Goal: Task Accomplishment & Management: Manage account settings

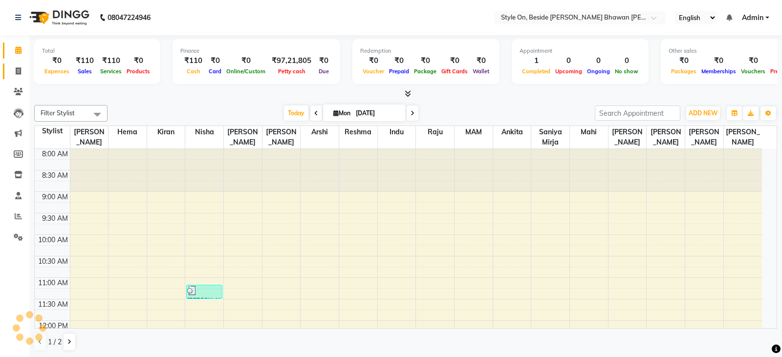
click at [14, 70] on span at bounding box center [18, 71] width 17 height 11
select select "service"
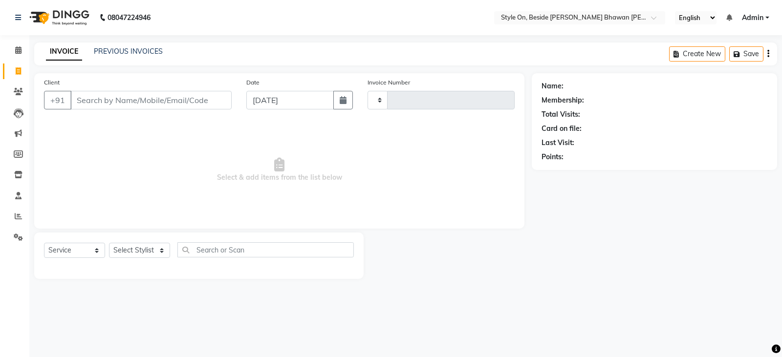
type input "0730"
select select "4700"
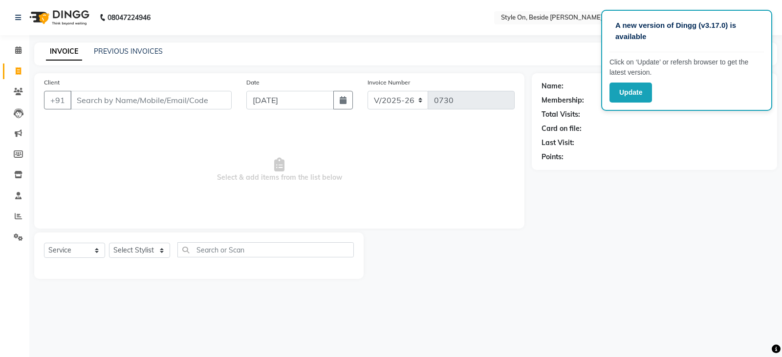
select select "4700"
select select "service"
click at [14, 171] on span at bounding box center [18, 175] width 17 height 11
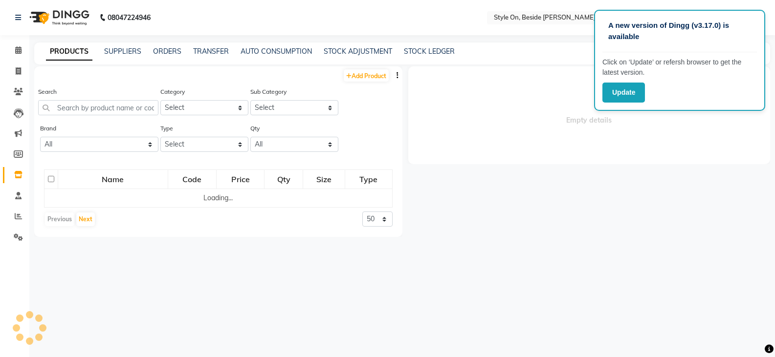
select select
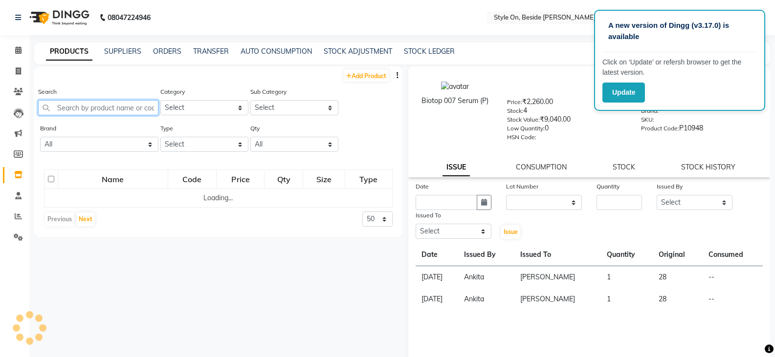
click at [101, 111] on input "text" at bounding box center [98, 107] width 120 height 15
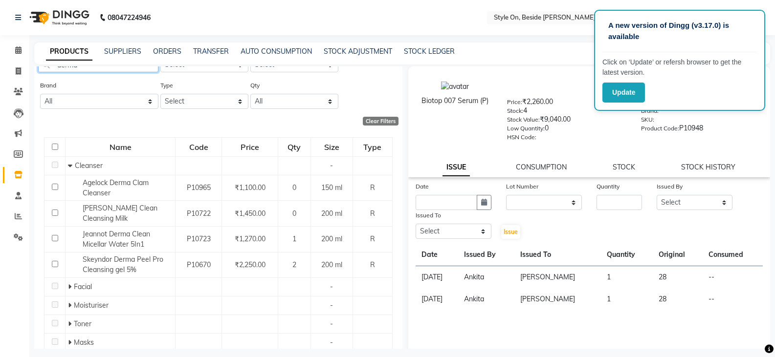
scroll to position [94, 0]
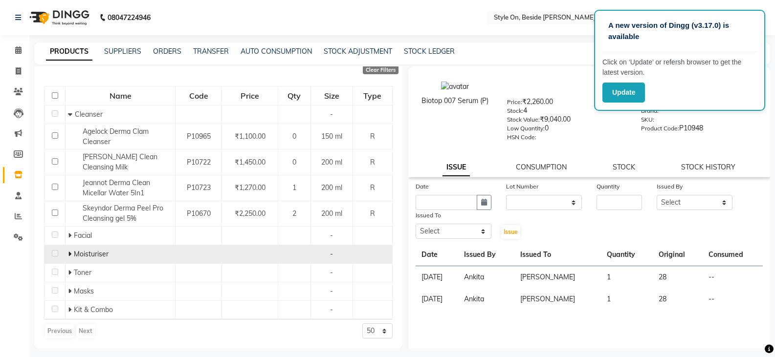
type input "derma"
click at [66, 253] on td "Moisturiser" at bounding box center [121, 254] width 110 height 19
click at [69, 254] on icon at bounding box center [69, 254] width 3 height 7
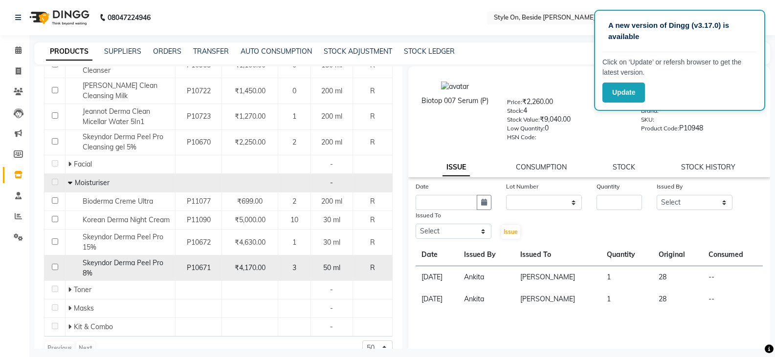
scroll to position [183, 0]
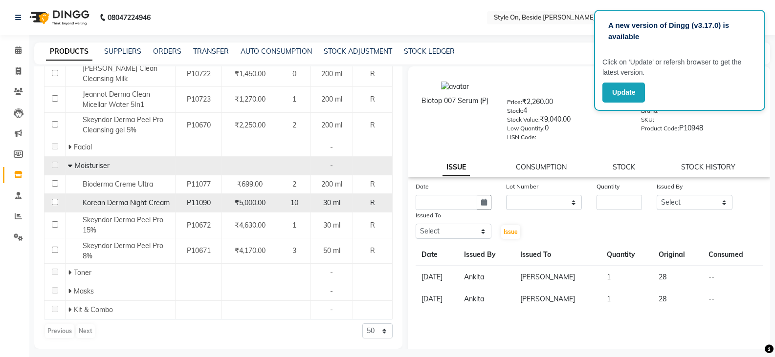
click at [120, 204] on span "Korean Derma Night Cream" at bounding box center [126, 203] width 87 height 9
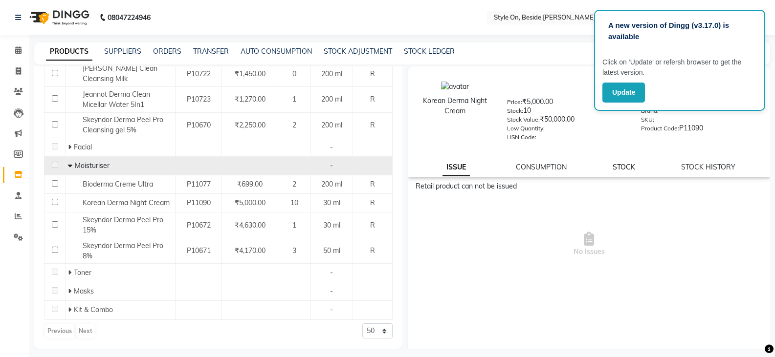
click at [621, 167] on link "STOCK" at bounding box center [624, 167] width 22 height 9
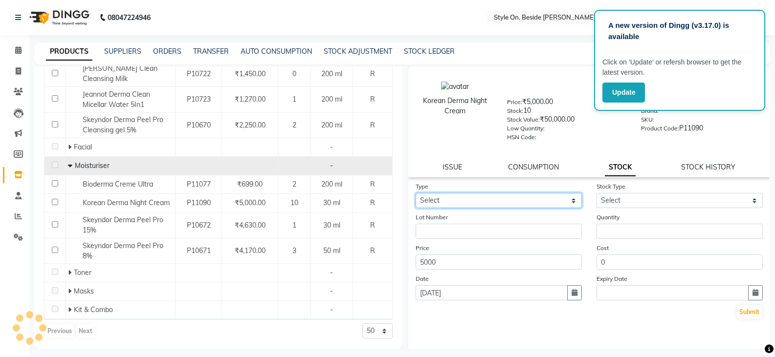
click at [458, 202] on select "Select In Out" at bounding box center [499, 200] width 166 height 15
select select "out"
click at [416, 193] on select "Select In Out" at bounding box center [499, 200] width 166 height 15
select select
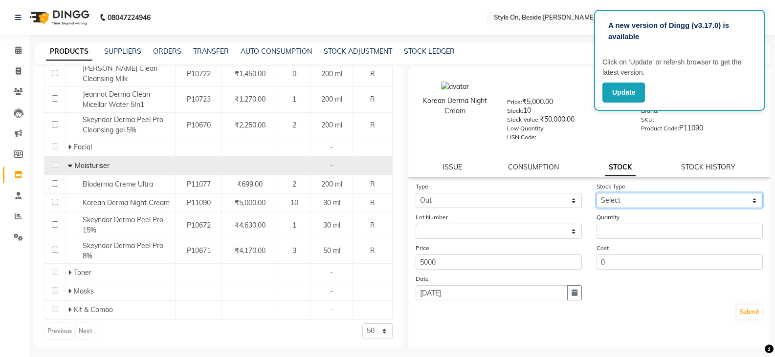
click at [600, 201] on select "Select Internal Use Damaged Expired Adjustment Return Other" at bounding box center [680, 200] width 166 height 15
select select "internal use"
click at [597, 193] on select "Select Internal Use Damaged Expired Adjustment Return Other" at bounding box center [680, 200] width 166 height 15
click at [737, 312] on button "Submit" at bounding box center [749, 313] width 25 height 14
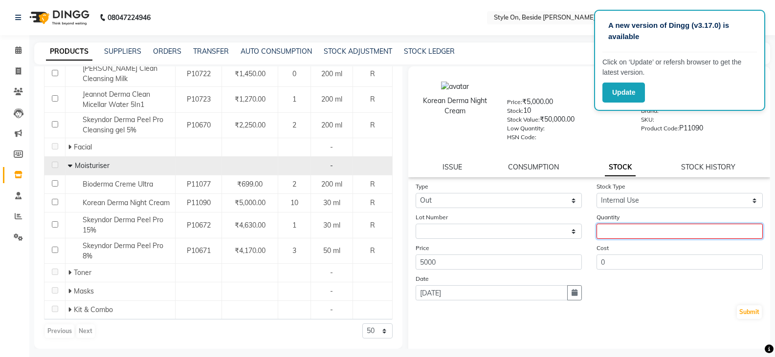
click at [626, 229] on input "number" at bounding box center [680, 231] width 166 height 15
type input "1"
click at [737, 307] on button "Submit" at bounding box center [749, 313] width 25 height 14
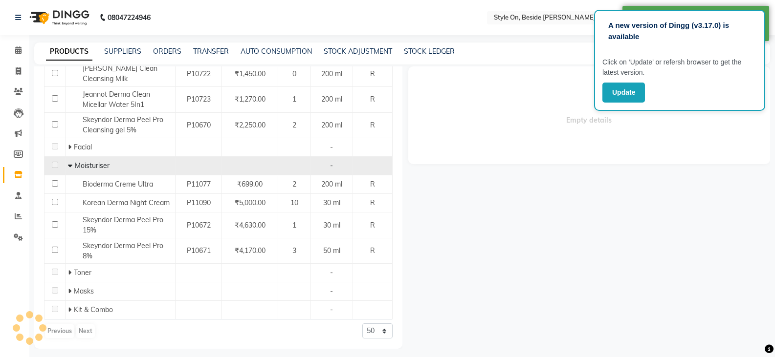
select select
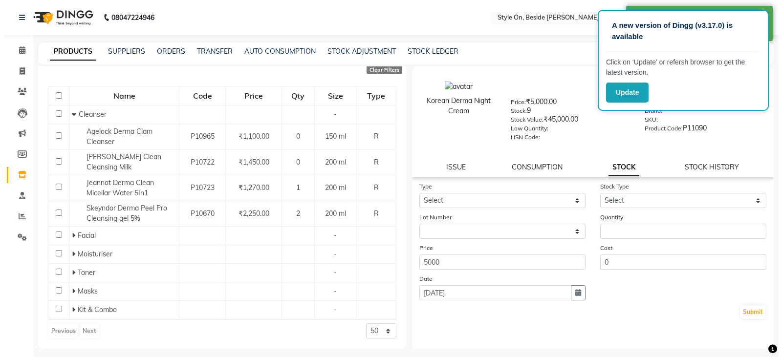
scroll to position [0, 0]
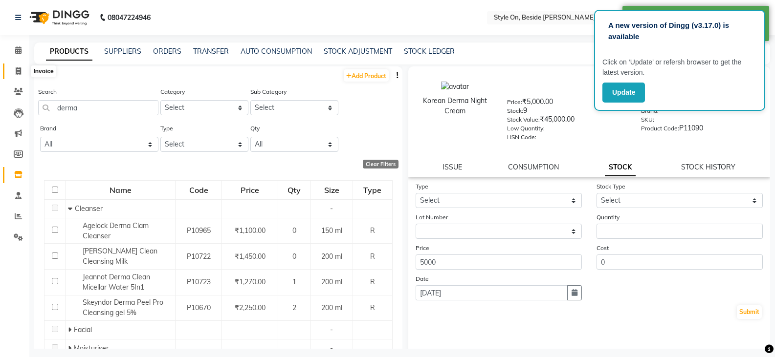
drag, startPoint x: 16, startPoint y: 71, endPoint x: 33, endPoint y: 65, distance: 18.3
click at [17, 71] on icon at bounding box center [18, 70] width 5 height 7
select select "service"
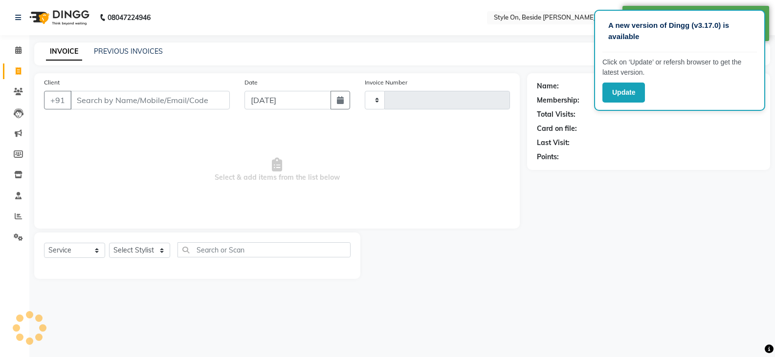
type input "0730"
select select "4700"
